Goal: Find specific page/section: Find specific page/section

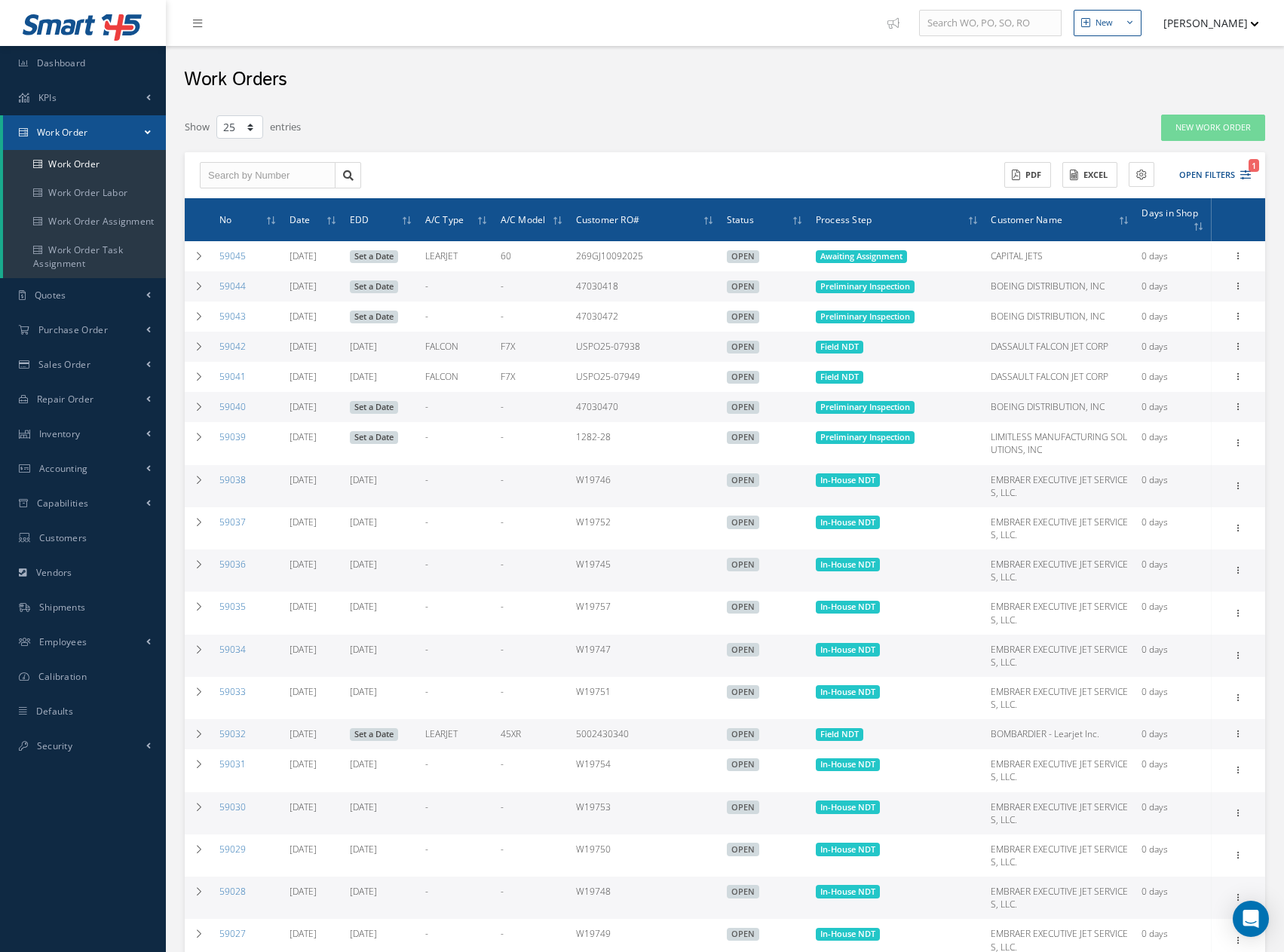
select select "25"
click at [72, 336] on span "Purchase Order" at bounding box center [73, 329] width 69 height 13
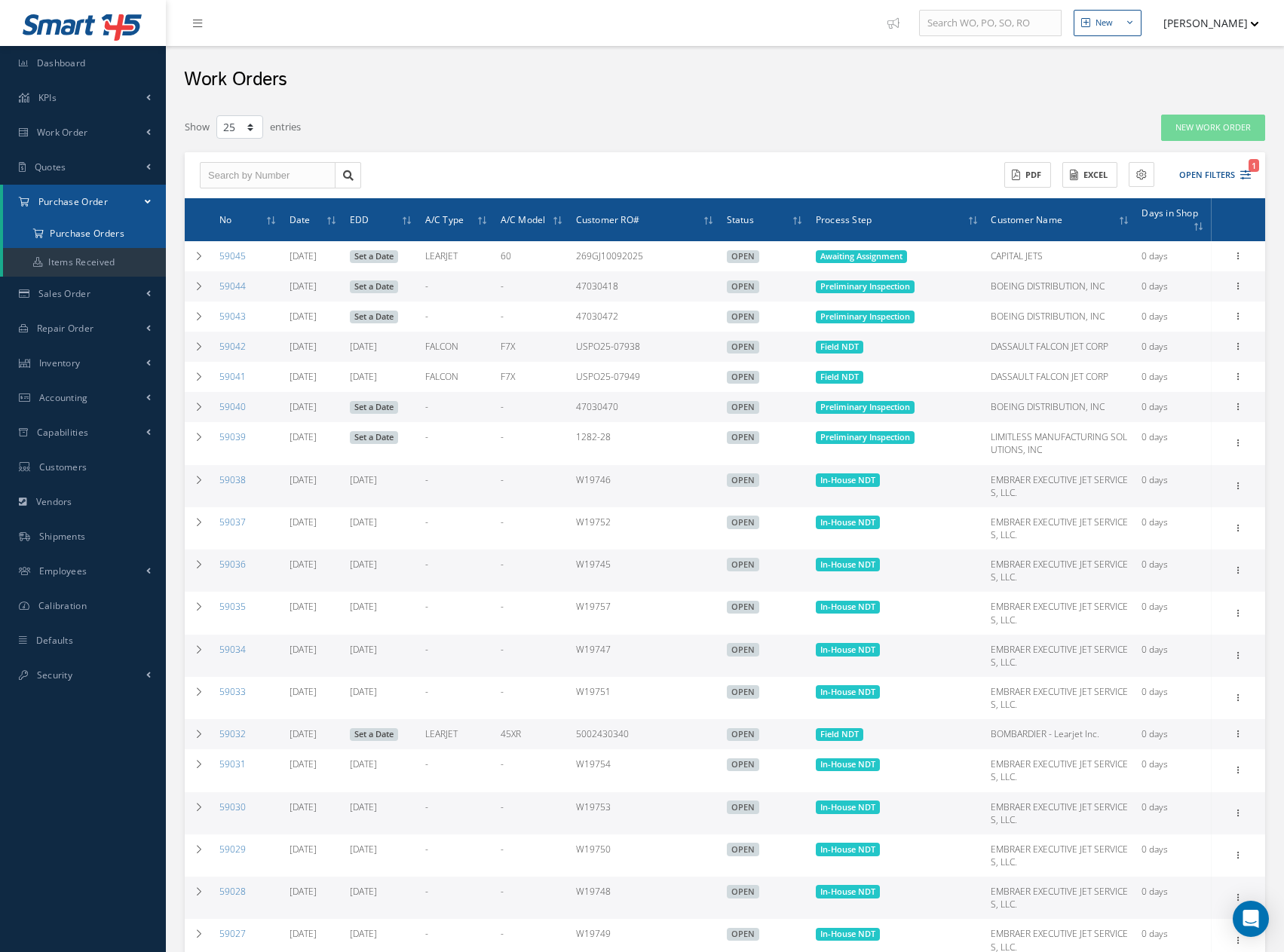
click at [77, 234] on a=1&status_id=2&status_id=3&status_id=5&collapsedFilters"] "Purchase Orders" at bounding box center [85, 234] width 163 height 29
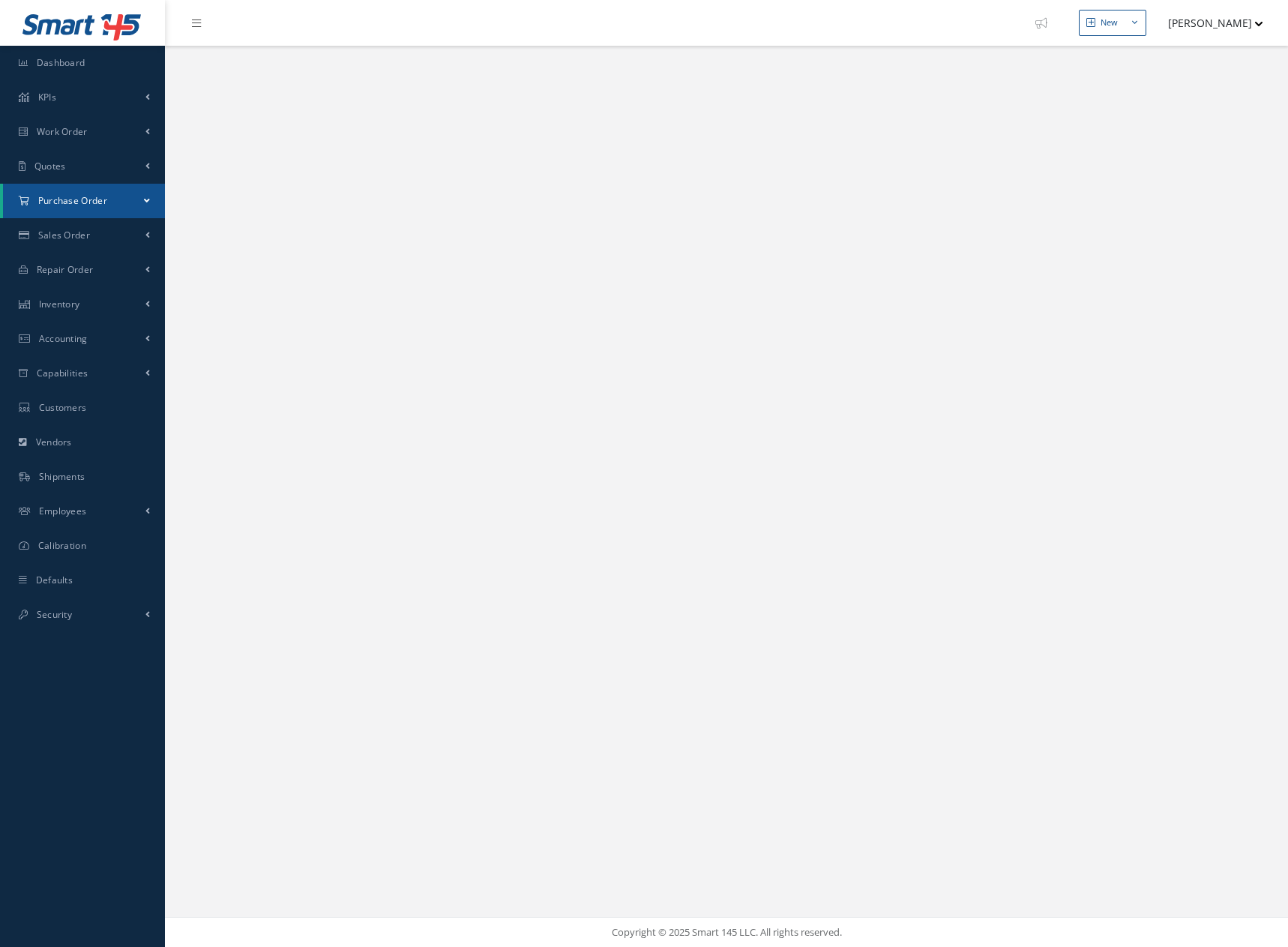
select select "25"
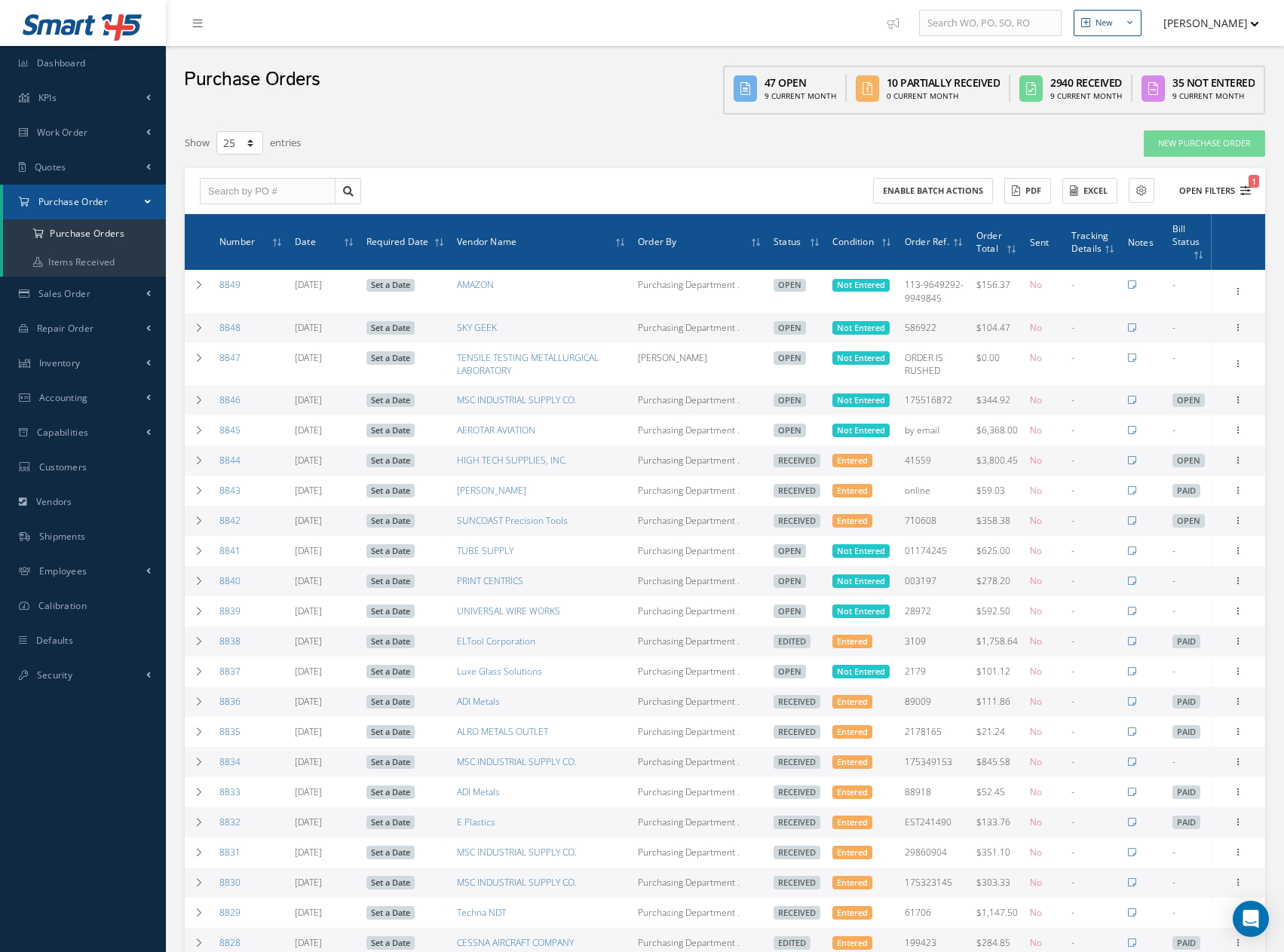
click at [1199, 189] on button "Open Filters 1" at bounding box center [1208, 191] width 85 height 25
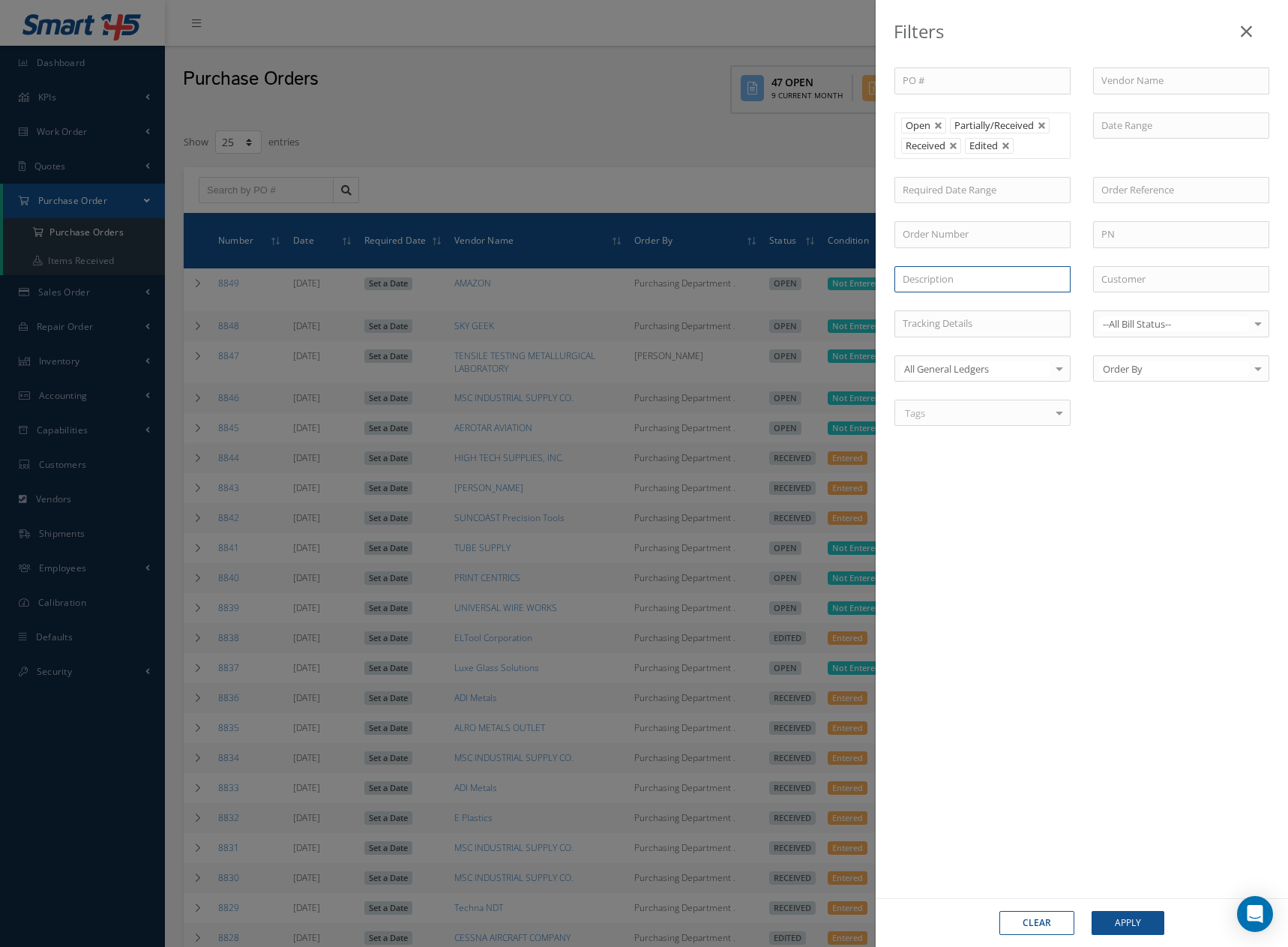
click at [987, 279] on input "text" at bounding box center [983, 280] width 176 height 27
click at [1092, 911] on button "Apply" at bounding box center [1128, 923] width 73 height 24
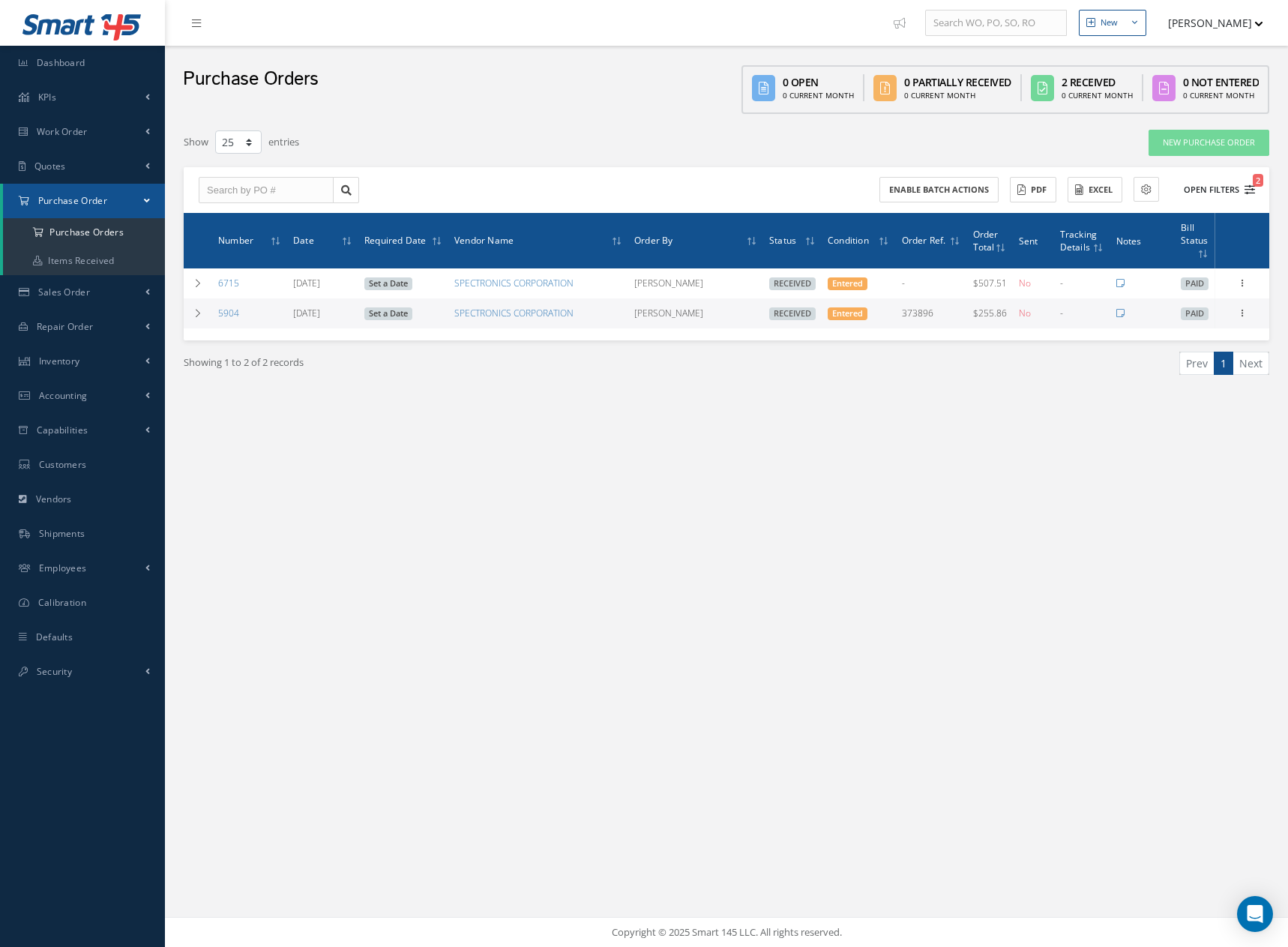
click at [1207, 187] on button "Open Filters 2" at bounding box center [1213, 190] width 85 height 25
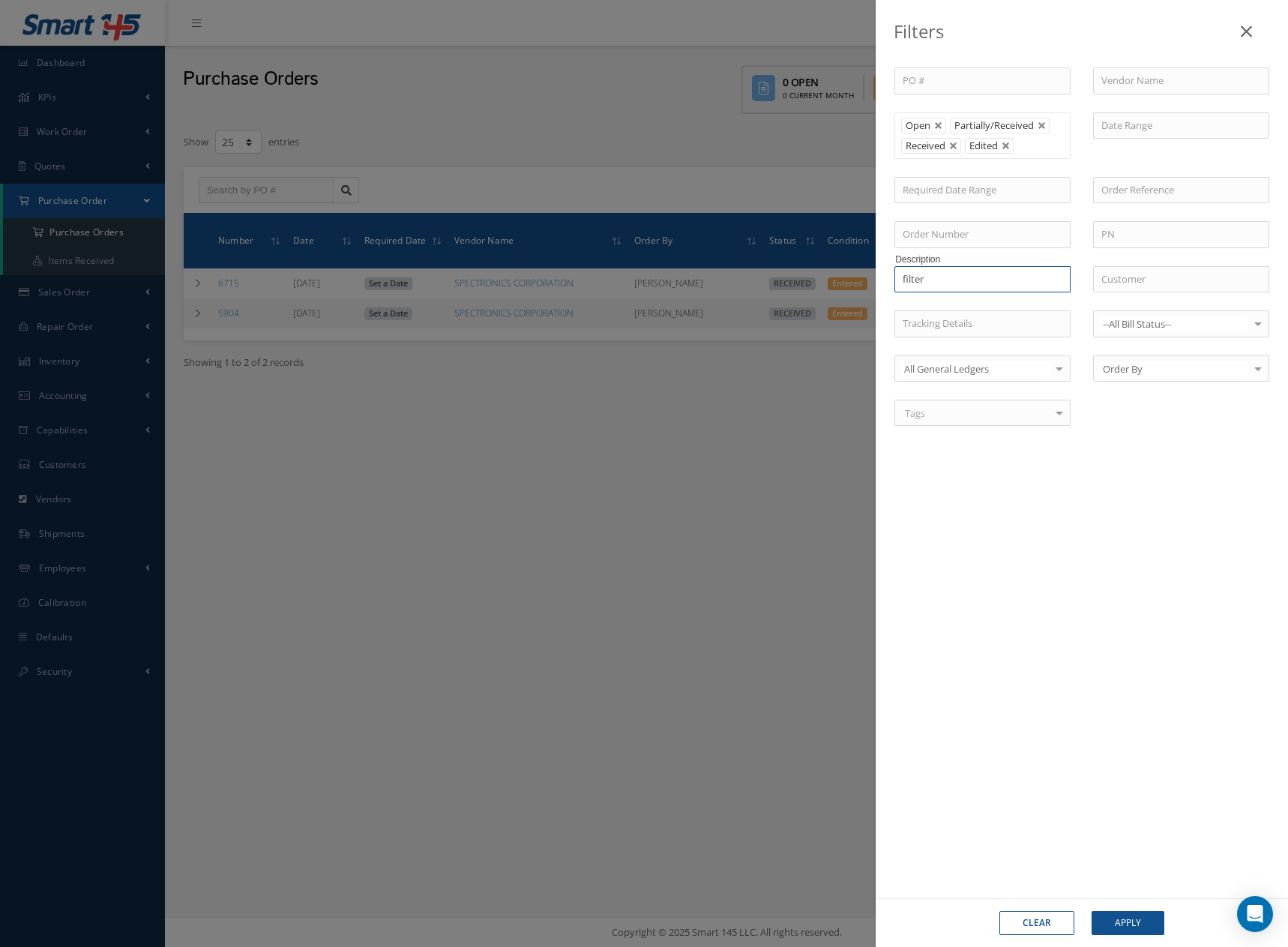
click at [999, 275] on input "filter" at bounding box center [983, 280] width 176 height 27
type input "f"
type input "50 micron"
click at [1092, 911] on button "Apply" at bounding box center [1128, 923] width 73 height 24
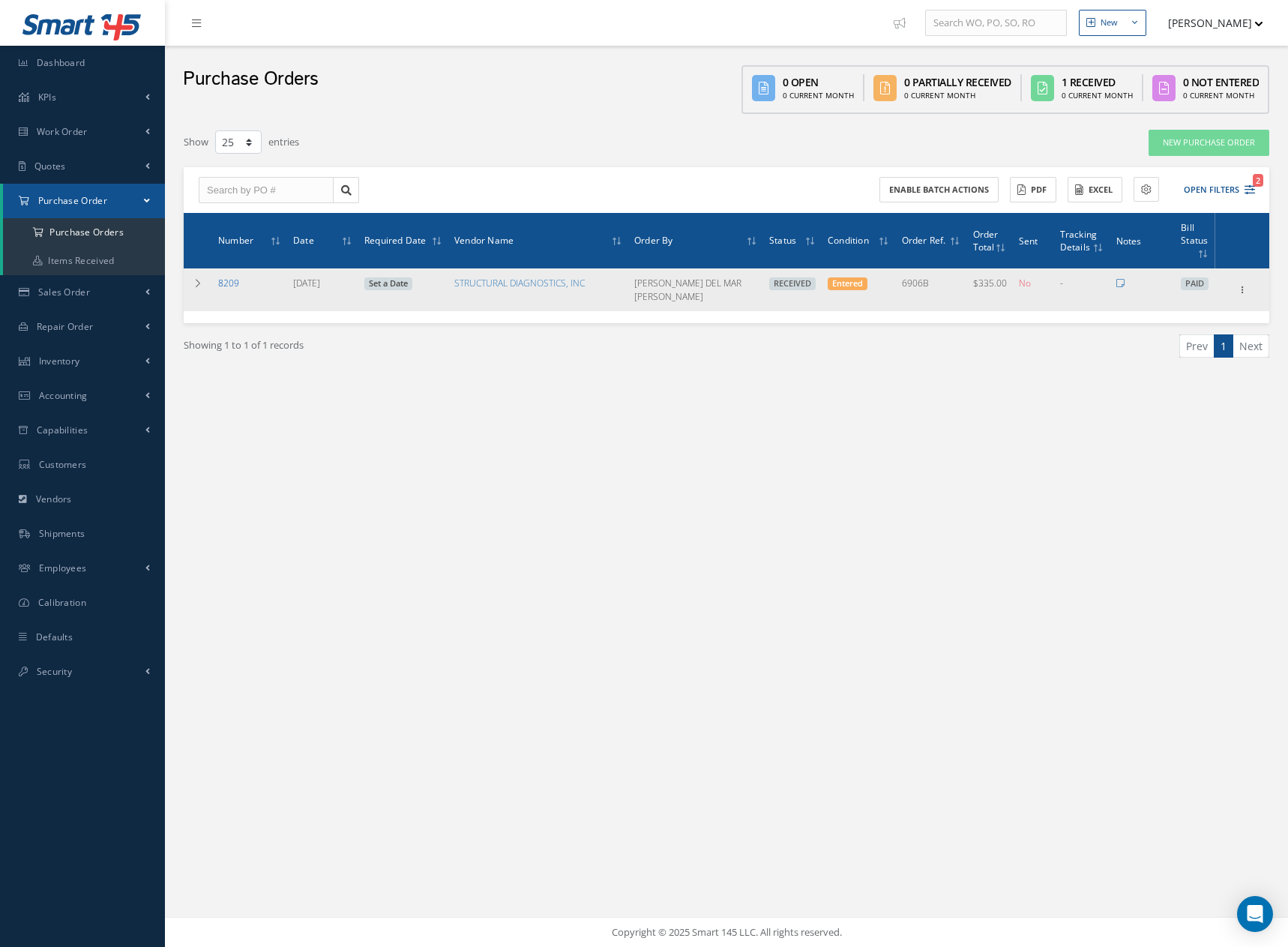
click at [228, 282] on link "8209" at bounding box center [228, 283] width 21 height 13
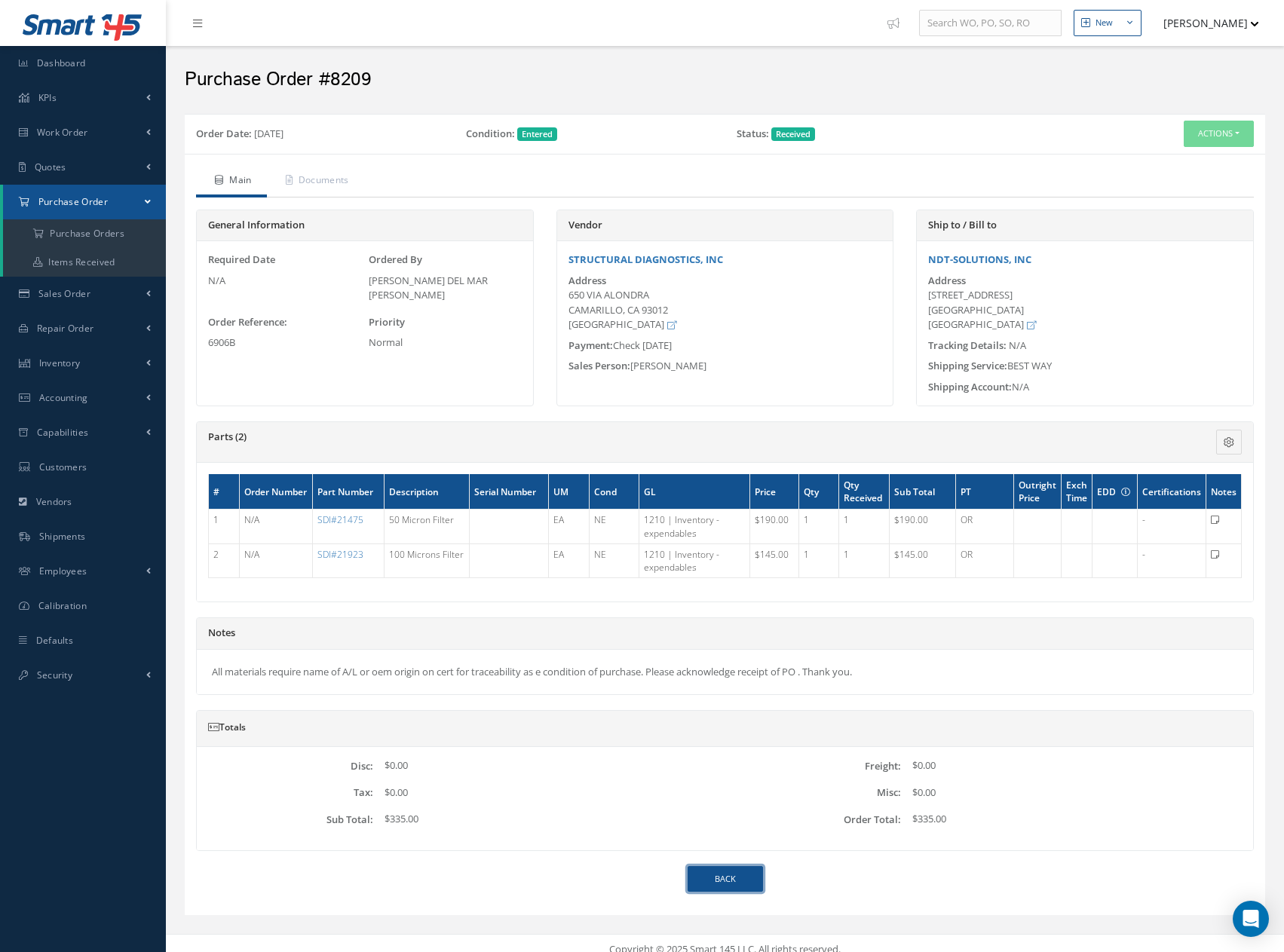
click at [723, 876] on link "Back" at bounding box center [726, 879] width 76 height 27
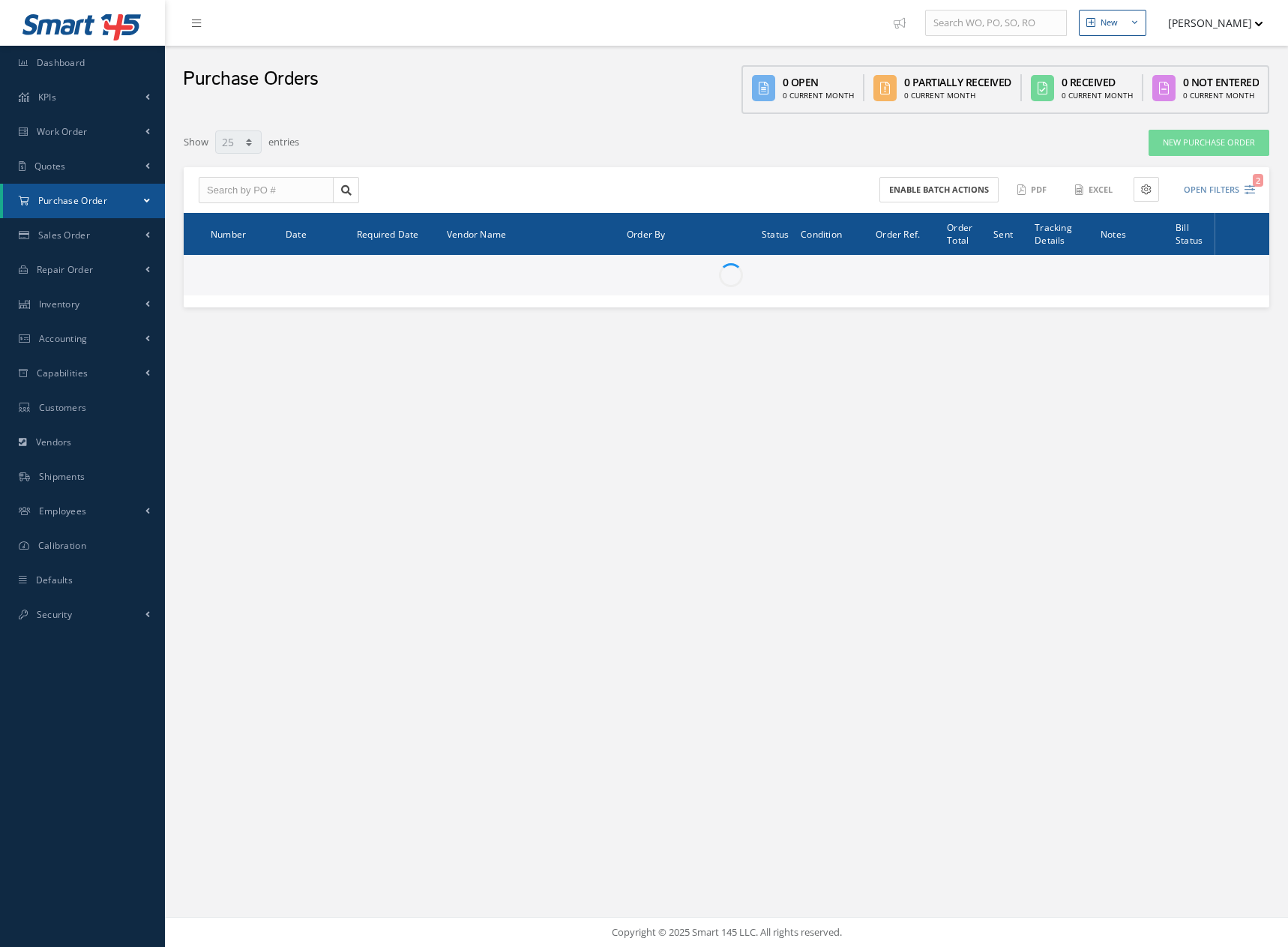
select select "25"
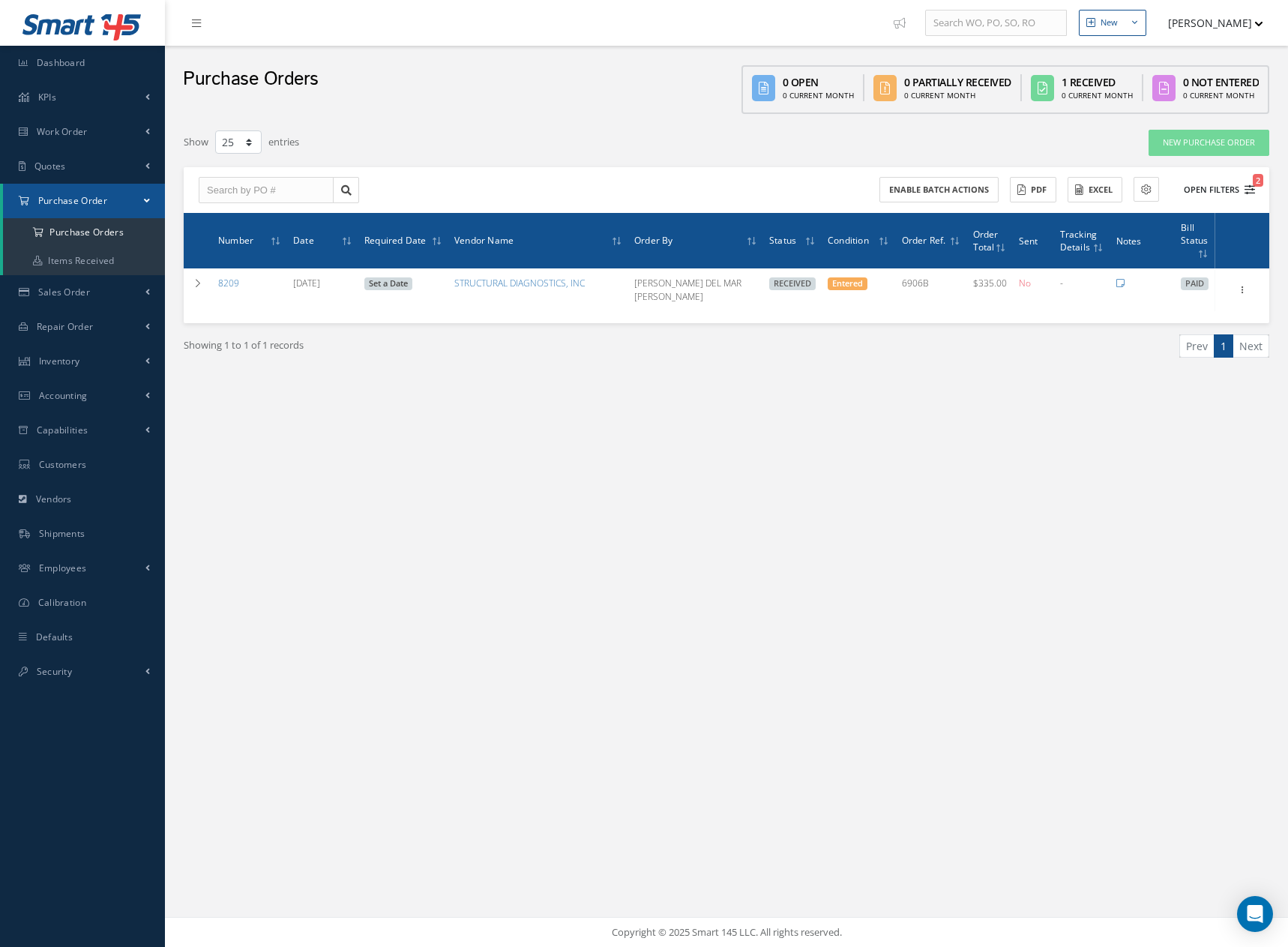
click at [1210, 192] on button "Open Filters 2" at bounding box center [1213, 190] width 85 height 25
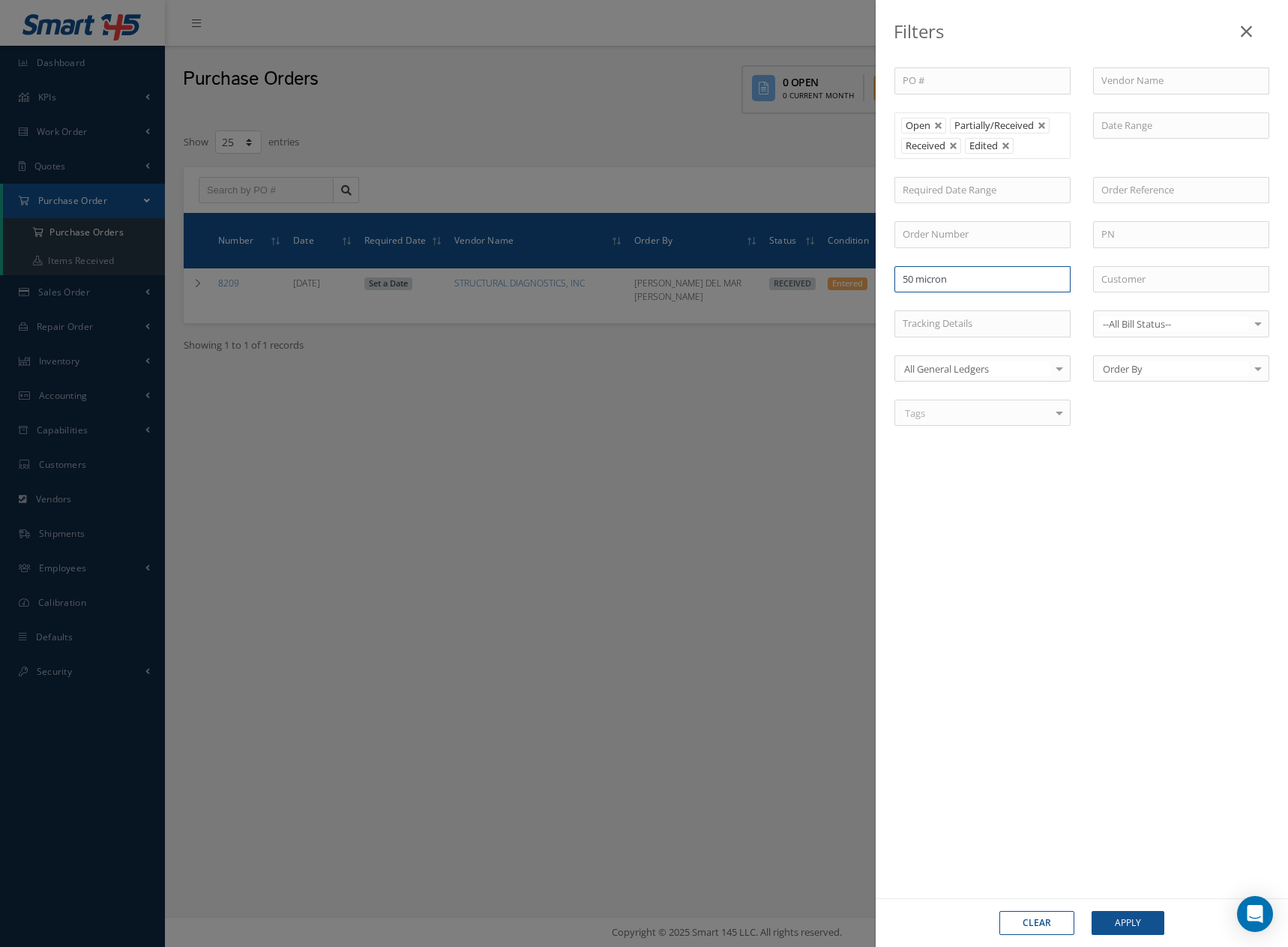
click at [1008, 278] on input "50 micron" at bounding box center [983, 280] width 176 height 27
type input "5"
type input "water filter"
click at [1092, 911] on button "Apply" at bounding box center [1128, 923] width 73 height 24
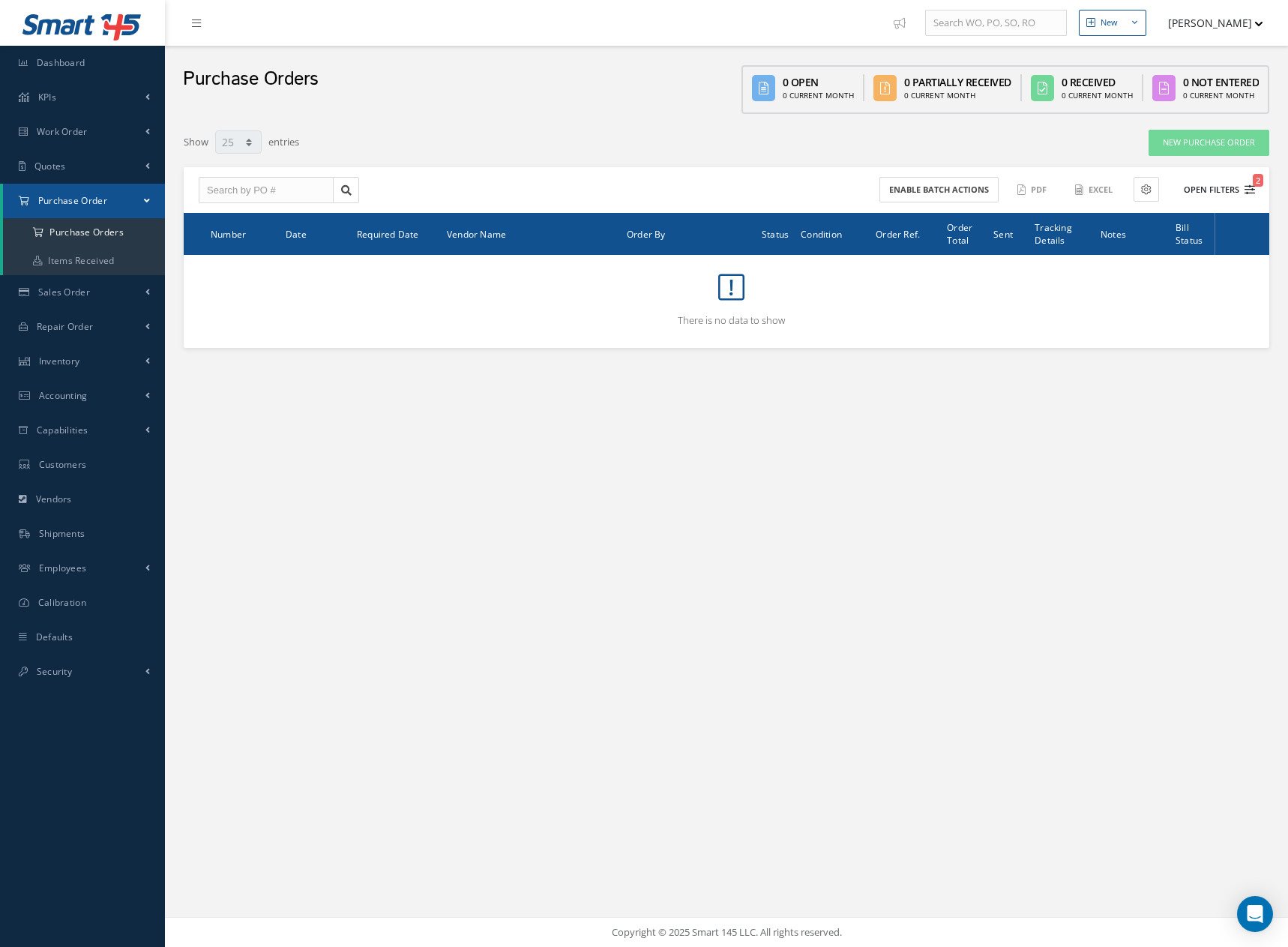
click at [1212, 189] on button "Open Filters 2" at bounding box center [1213, 190] width 85 height 25
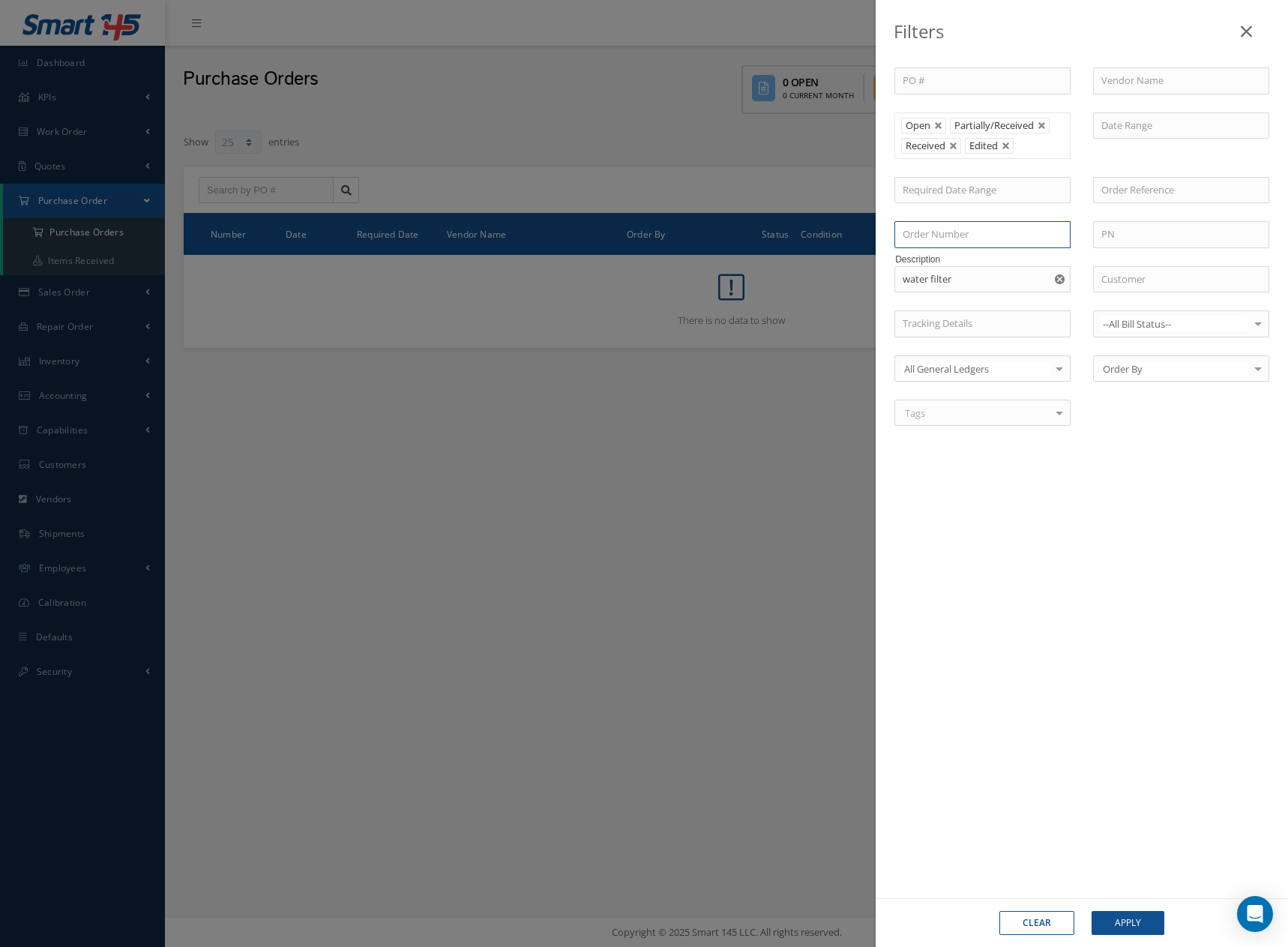
click at [1000, 236] on input "text" at bounding box center [983, 235] width 176 height 27
click at [1061, 277] on icon "Reset" at bounding box center [1060, 280] width 10 height 10
click at [1030, 277] on input "text" at bounding box center [983, 280] width 176 height 27
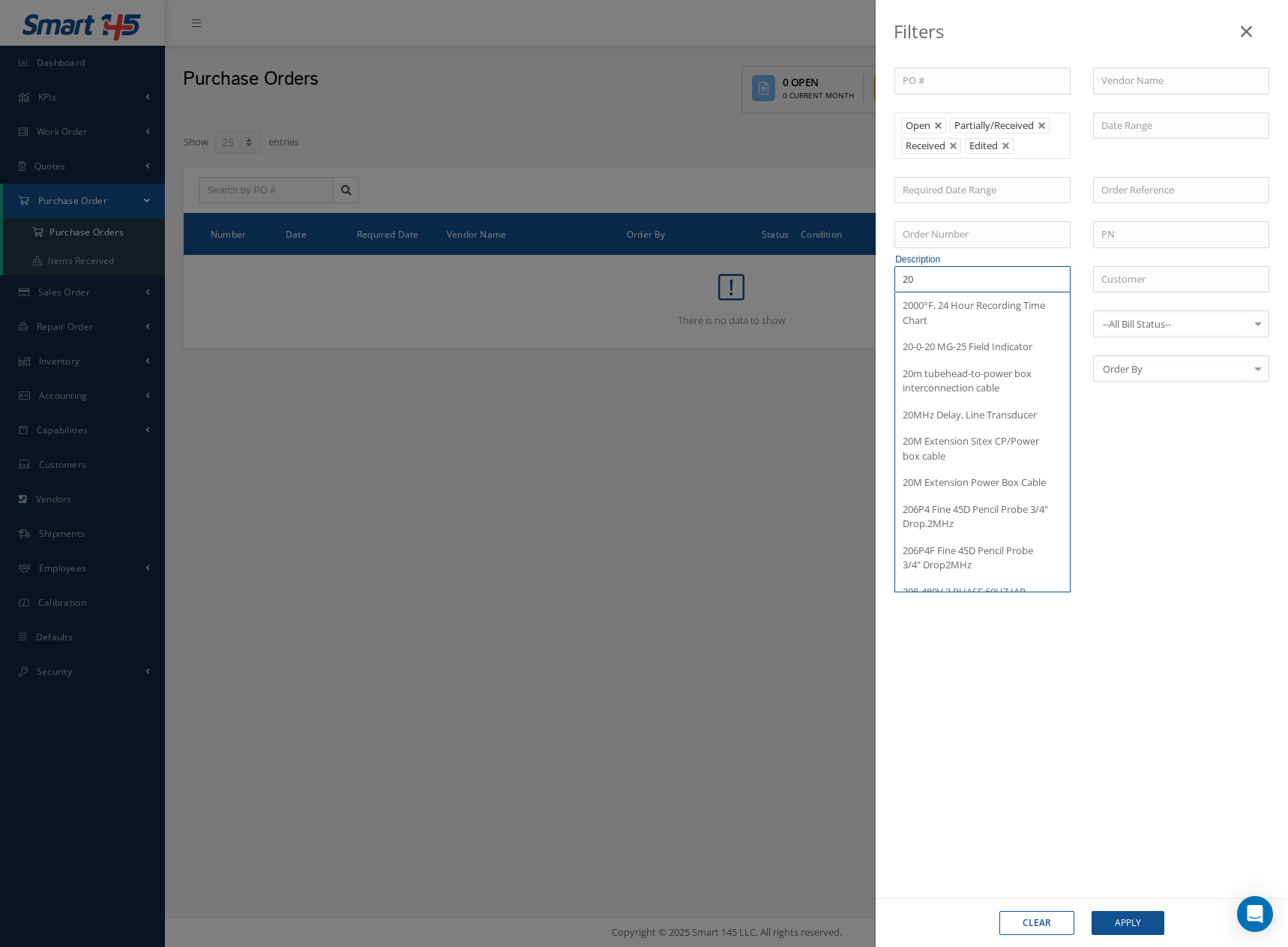
type input "2"
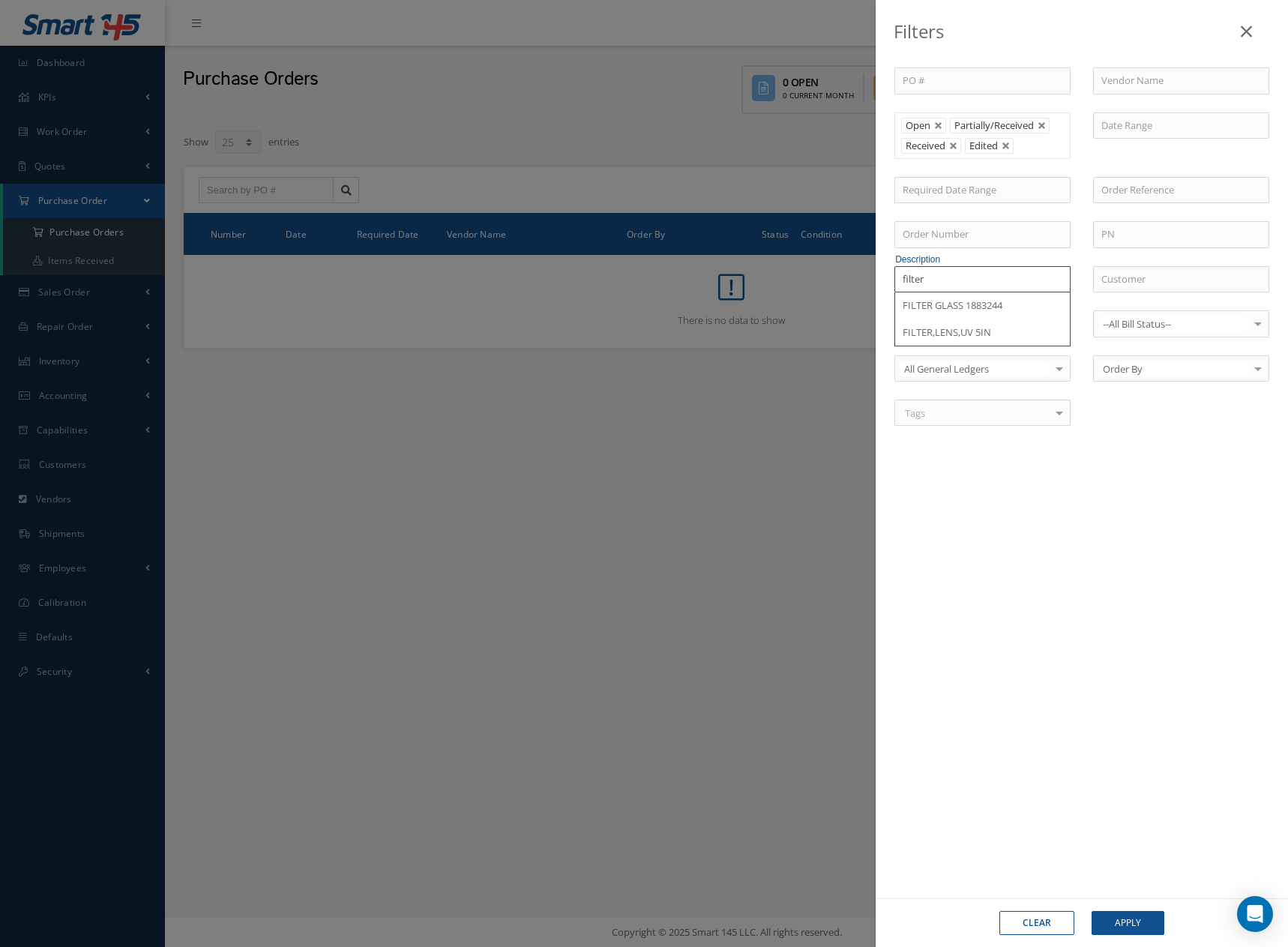
type input "filter"
click at [1253, 26] on link at bounding box center [1246, 27] width 47 height 44
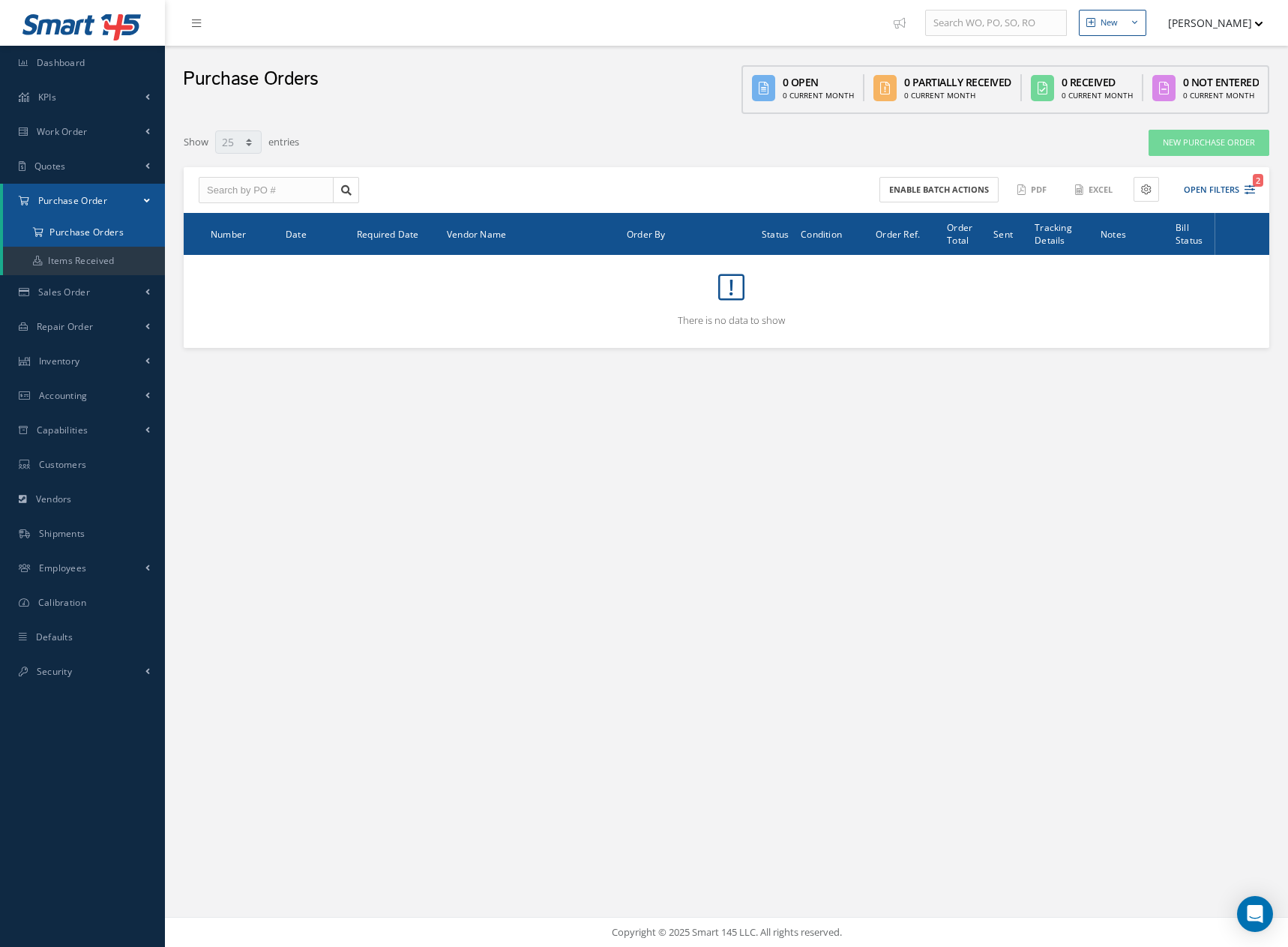
click at [99, 232] on a=1&status_id=2&status_id=3&status_id=5&collapsedFilters"] "Purchase Orders" at bounding box center [84, 232] width 162 height 29
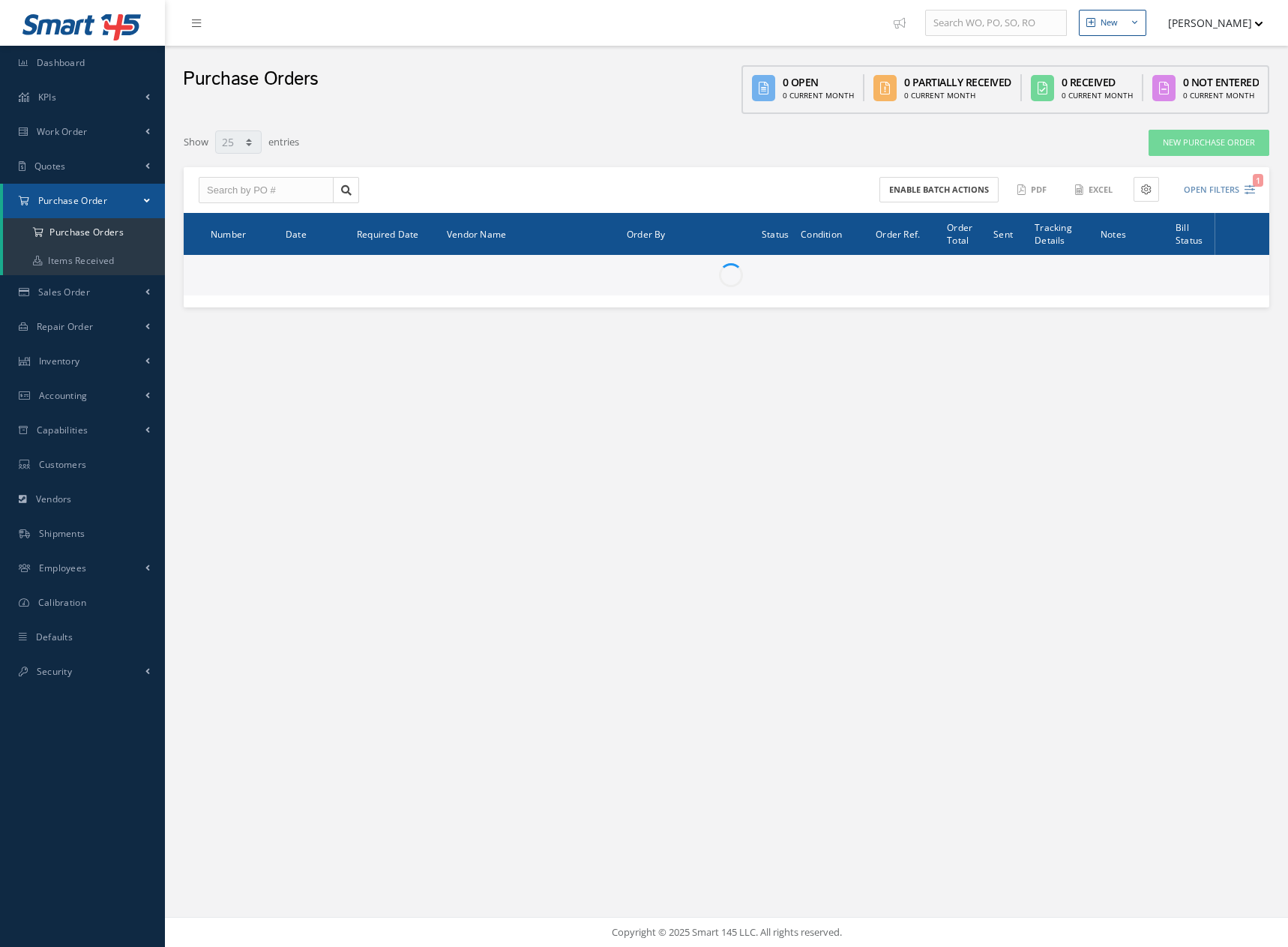
select select "25"
